Goal: Task Accomplishment & Management: Manage account settings

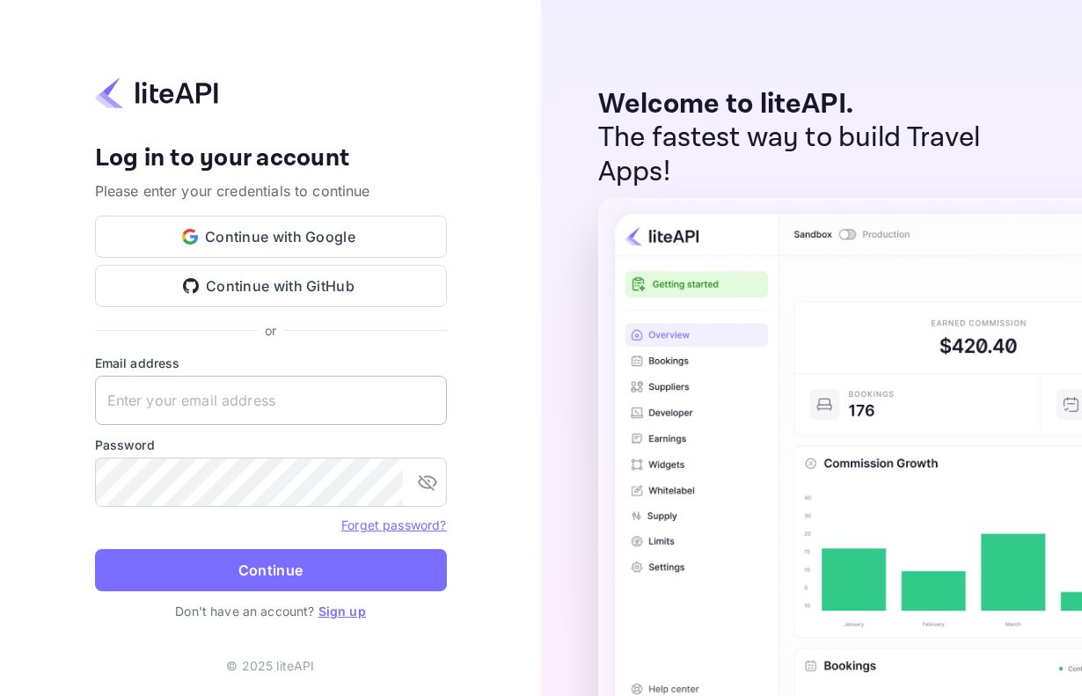
drag, startPoint x: 279, startPoint y: 383, endPoint x: 291, endPoint y: 391, distance: 14.6
click at [280, 383] on input "text" at bounding box center [271, 400] width 352 height 49
paste input "developers@amigo.app"
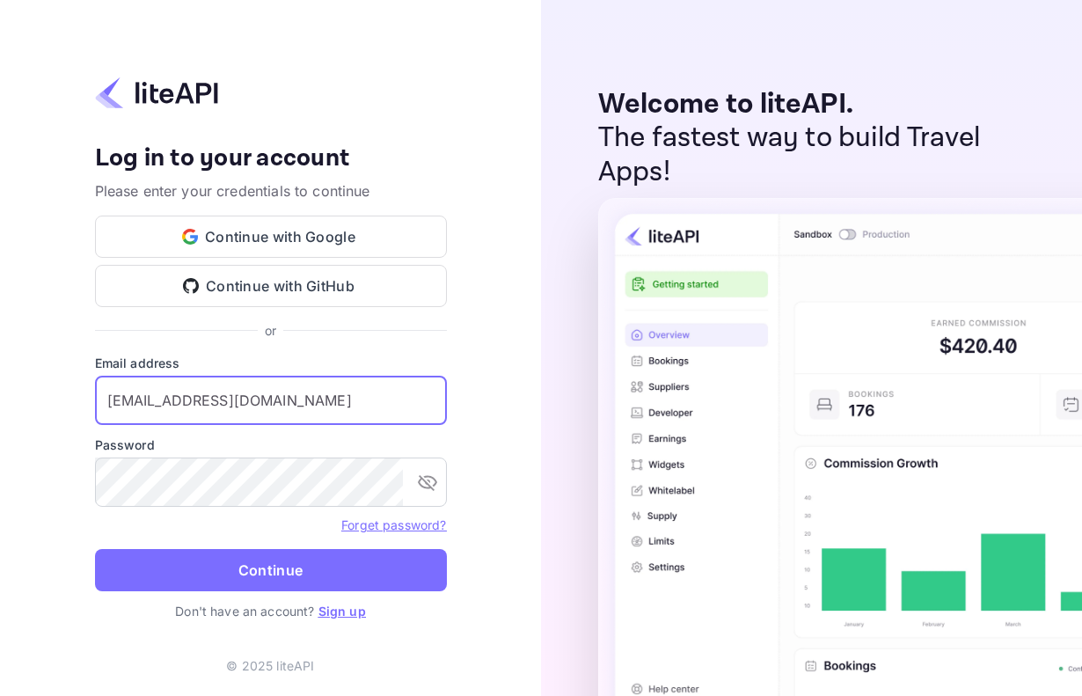
type input "developers@amigo.app"
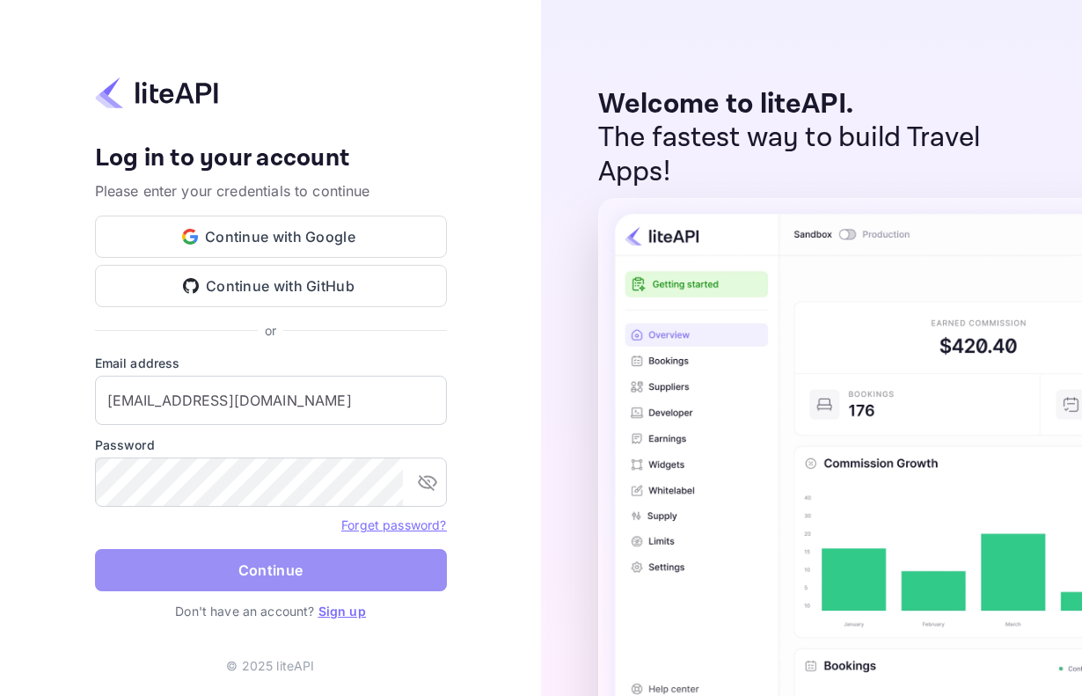
click at [233, 561] on button "Continue" at bounding box center [271, 570] width 352 height 42
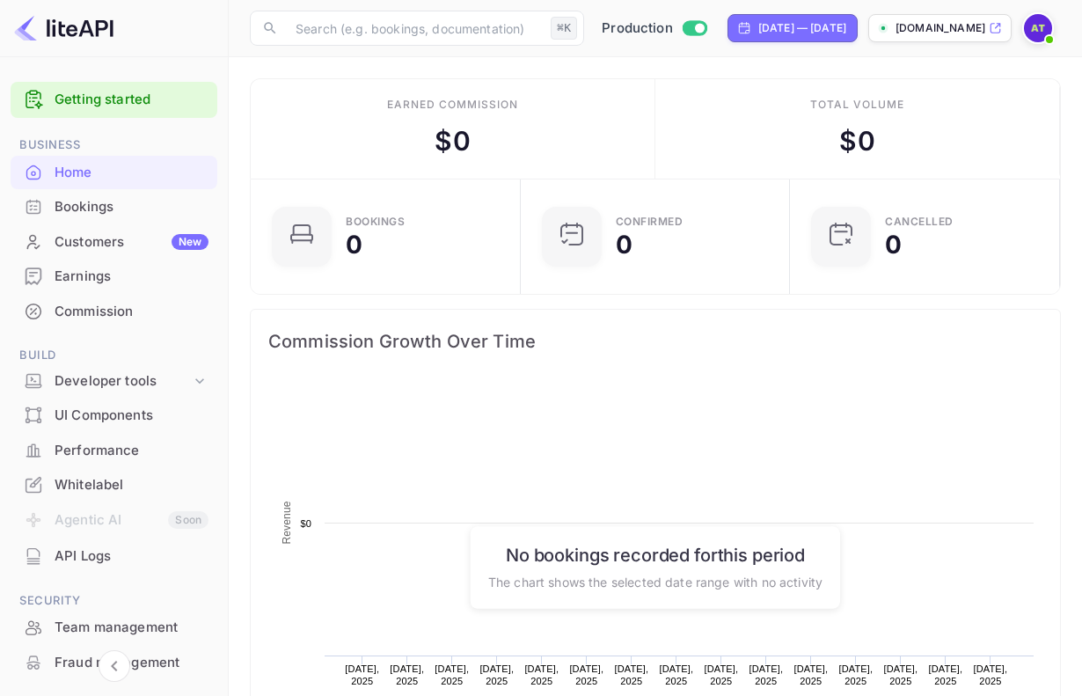
scroll to position [286, 259]
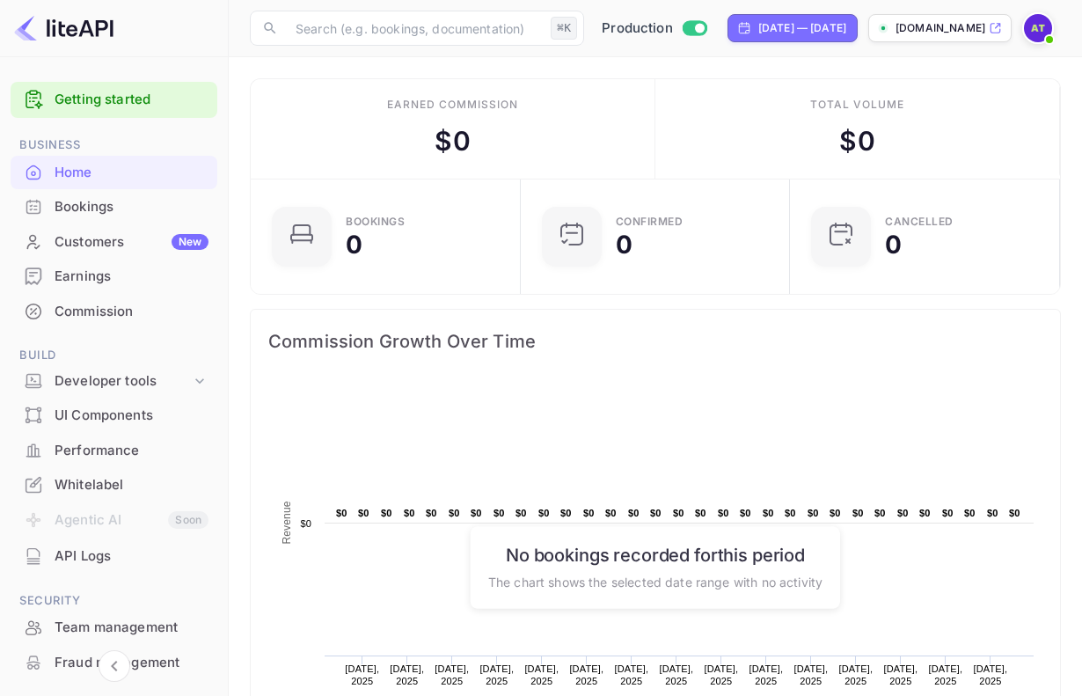
click at [91, 476] on div "Whitelabel" at bounding box center [132, 485] width 154 height 20
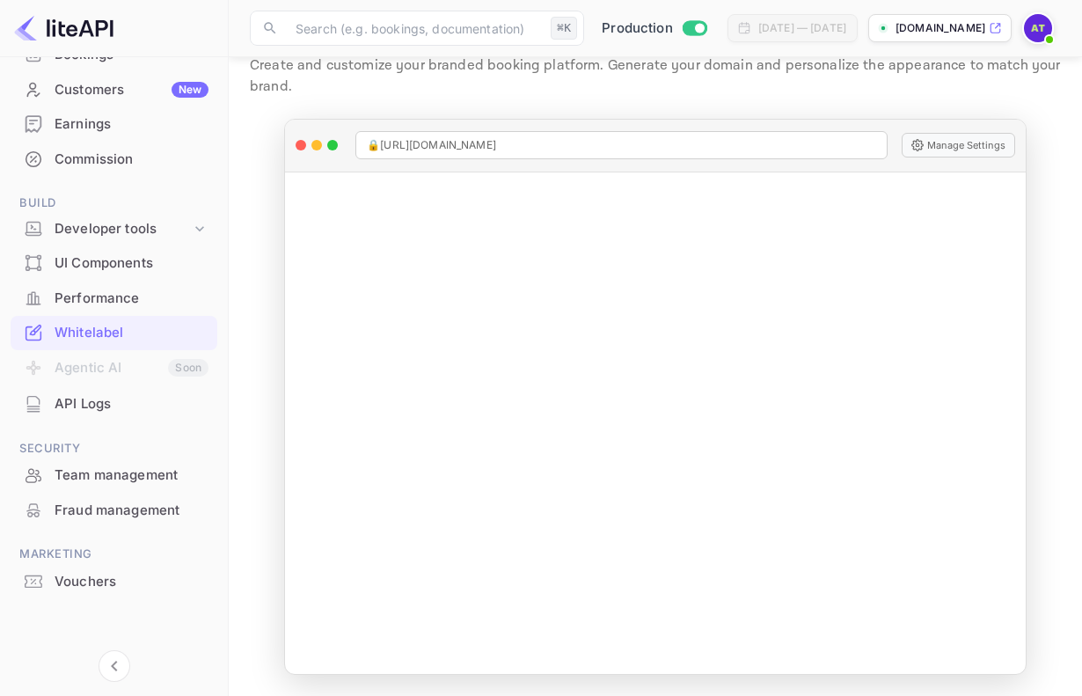
scroll to position [23, 0]
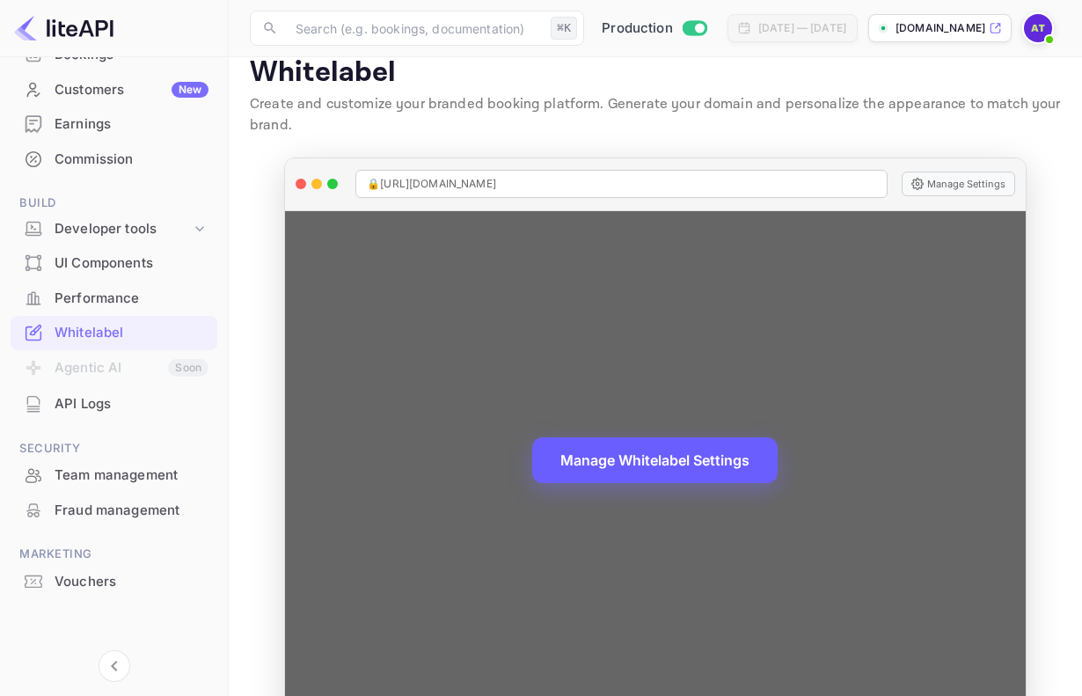
click at [733, 456] on button "Manage Whitelabel Settings" at bounding box center [654, 460] width 245 height 46
